Goal: Transaction & Acquisition: Purchase product/service

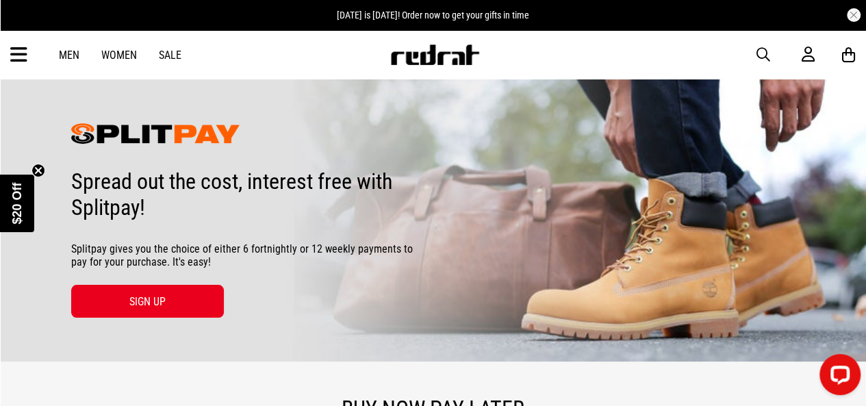
click at [64, 58] on link "Men" at bounding box center [69, 55] width 21 height 13
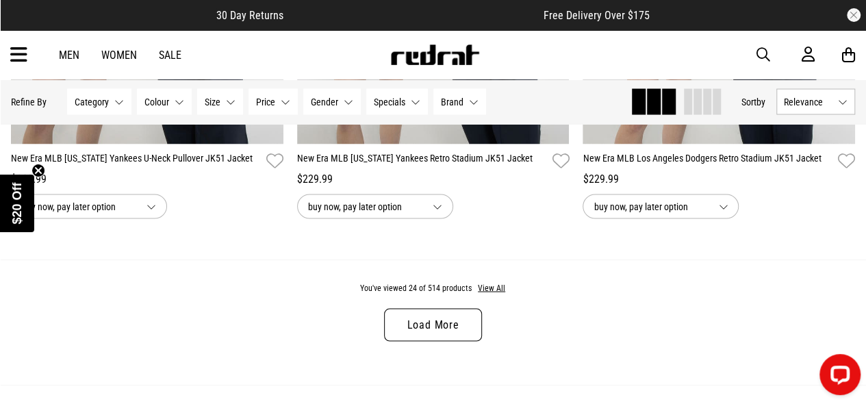
scroll to position [4039, 0]
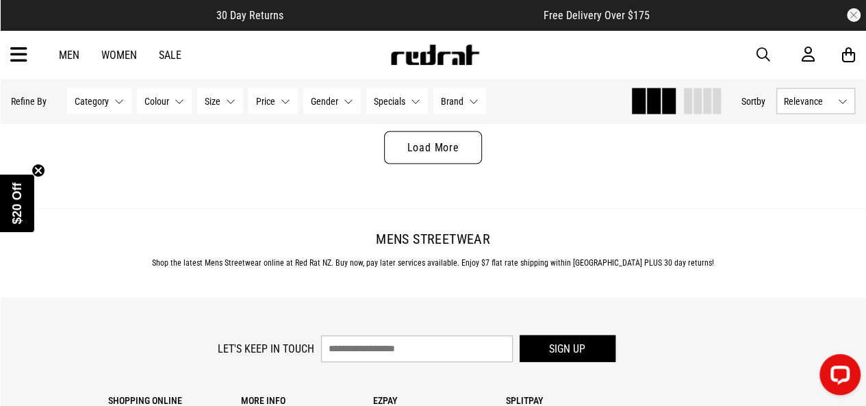
click at [113, 105] on button "Category None selected" at bounding box center [99, 101] width 64 height 26
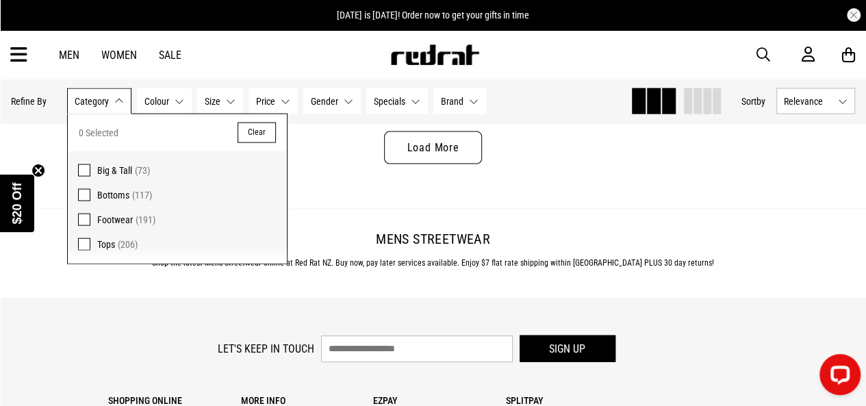
click at [589, 177] on div "You've viewed 24 of 514 products View All Load More" at bounding box center [433, 145] width 866 height 125
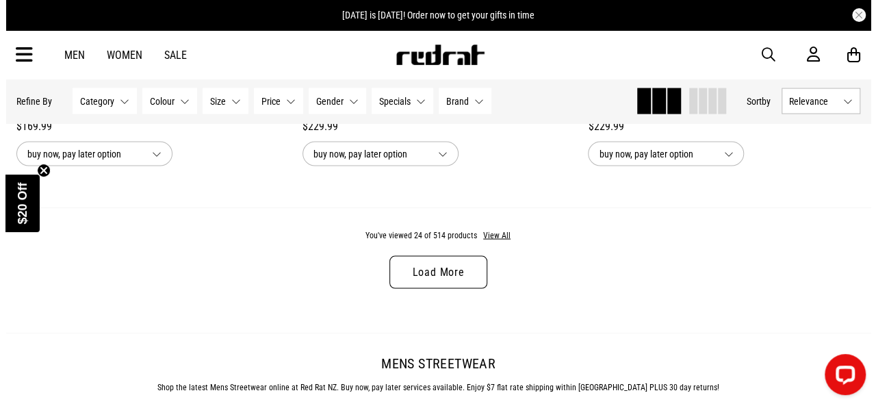
scroll to position [3946, 0]
